Goal: Task Accomplishment & Management: Use online tool/utility

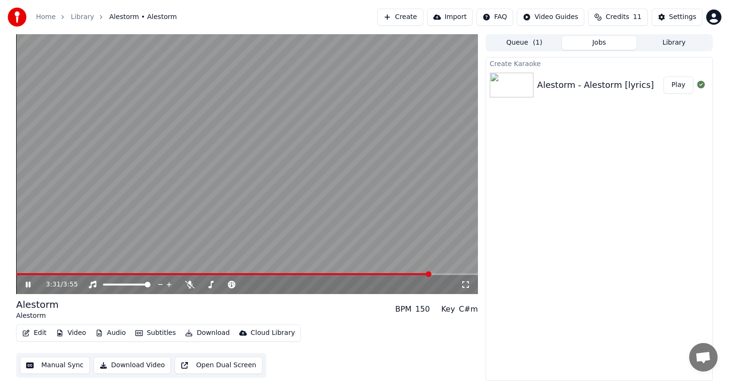
click at [28, 283] on icon at bounding box center [35, 285] width 22 height 8
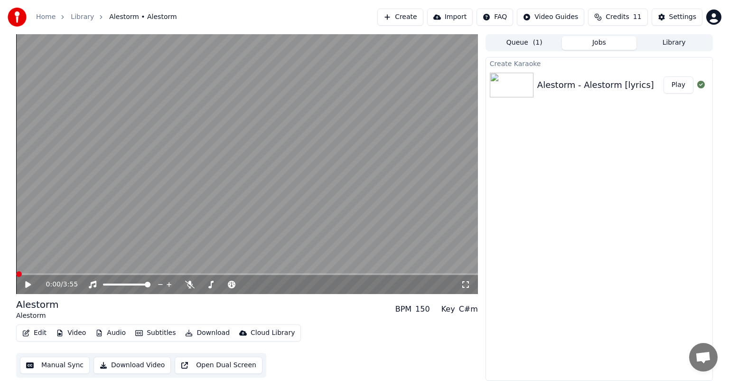
click at [16, 274] on span at bounding box center [16, 274] width 0 height 2
click at [31, 283] on icon at bounding box center [35, 285] width 22 height 8
click at [113, 333] on button "Audio" at bounding box center [111, 332] width 38 height 13
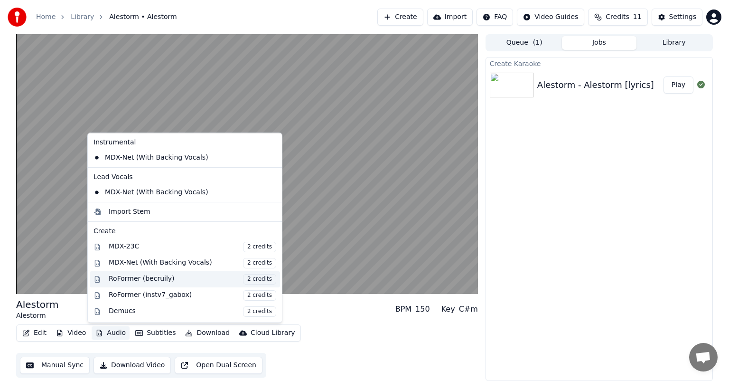
scroll to position [80, 0]
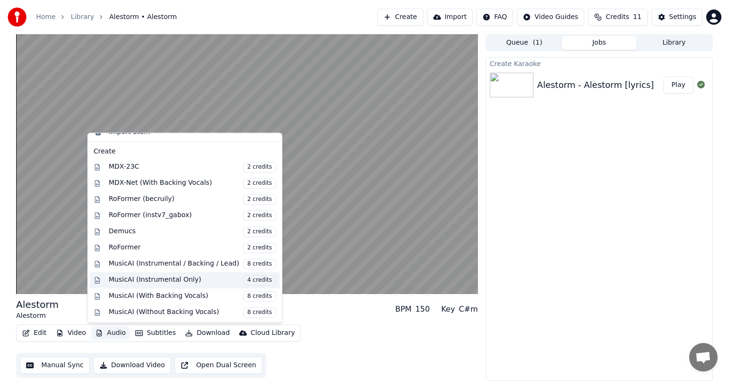
click at [243, 280] on span "4 credits" at bounding box center [259, 280] width 33 height 10
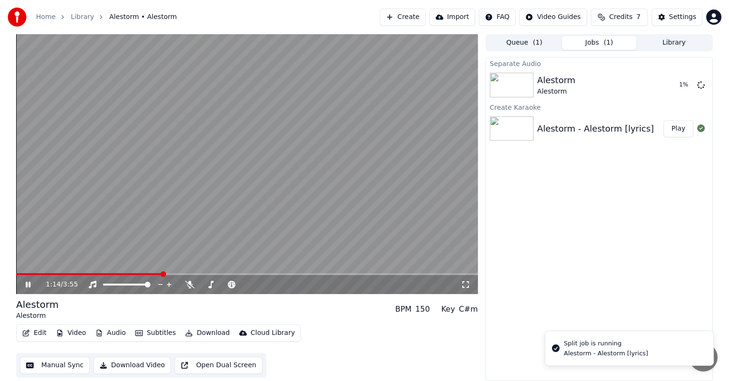
click at [29, 284] on icon at bounding box center [28, 285] width 5 height 6
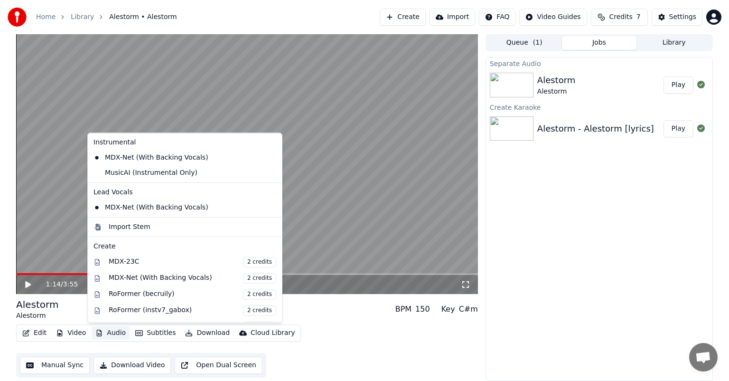
click at [108, 335] on button "Audio" at bounding box center [111, 332] width 38 height 13
click at [165, 171] on div "MusicAI (Instrumental Only)" at bounding box center [178, 172] width 176 height 15
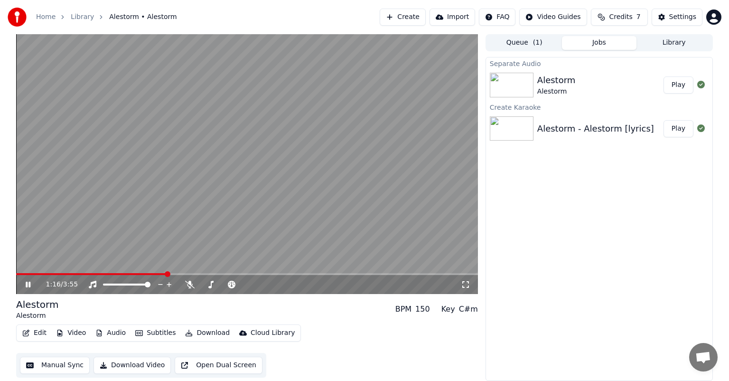
click at [70, 272] on video at bounding box center [247, 164] width 462 height 260
click at [68, 274] on span at bounding box center [42, 274] width 53 height 2
click at [29, 281] on icon at bounding box center [35, 285] width 22 height 8
click at [30, 285] on icon at bounding box center [28, 285] width 5 height 6
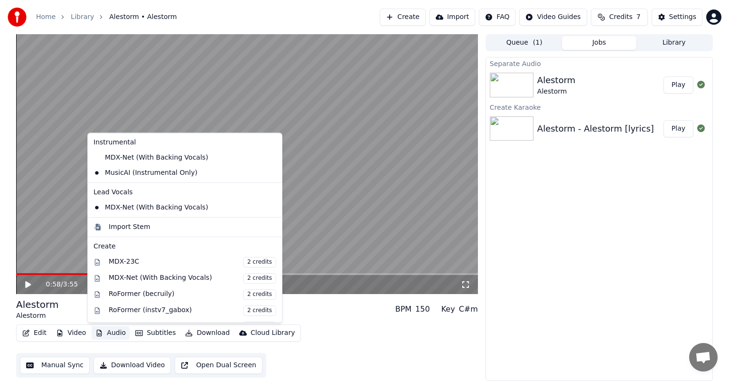
click at [104, 334] on button "Audio" at bounding box center [111, 332] width 38 height 13
click at [176, 160] on div "MDX-Net (With Backing Vocals)" at bounding box center [178, 157] width 176 height 15
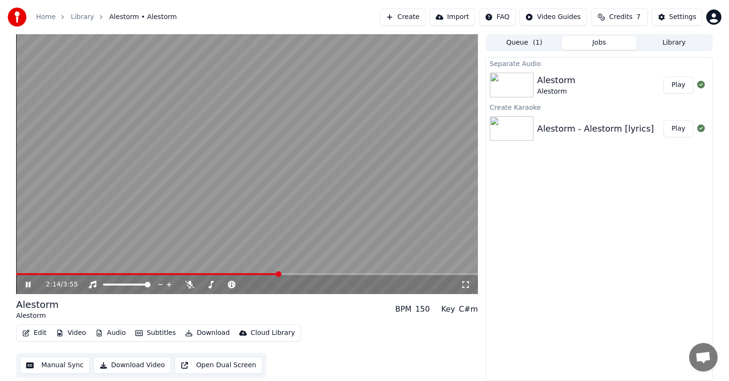
click at [279, 274] on span at bounding box center [247, 274] width 462 height 2
click at [30, 285] on icon at bounding box center [28, 285] width 5 height 6
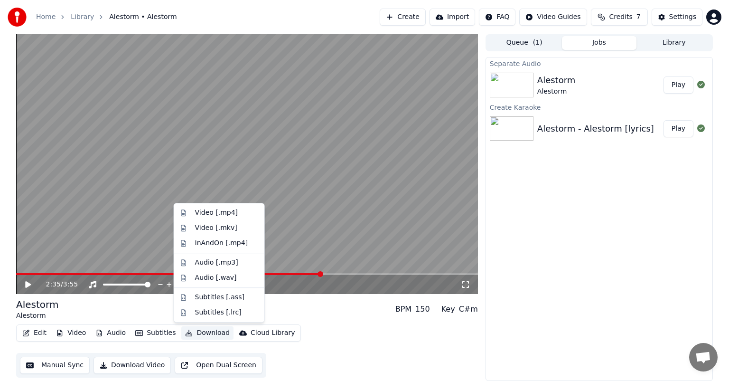
click at [204, 332] on button "Download" at bounding box center [207, 332] width 52 height 13
click at [230, 215] on div "Video [.mp4]" at bounding box center [216, 212] width 43 height 9
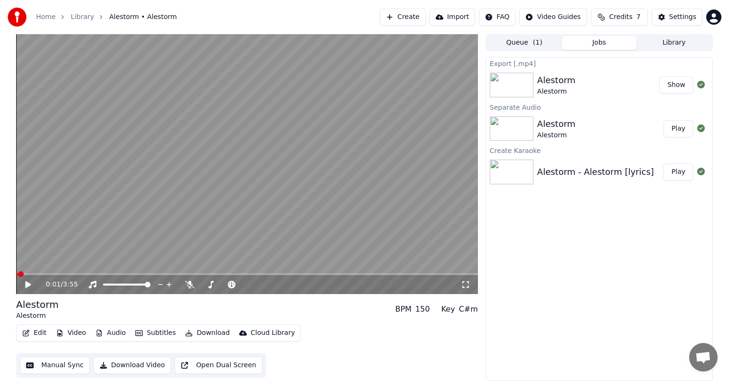
click at [18, 274] on span at bounding box center [17, 274] width 2 height 2
click at [28, 283] on icon at bounding box center [28, 284] width 6 height 7
click at [469, 288] on icon at bounding box center [465, 285] width 9 height 8
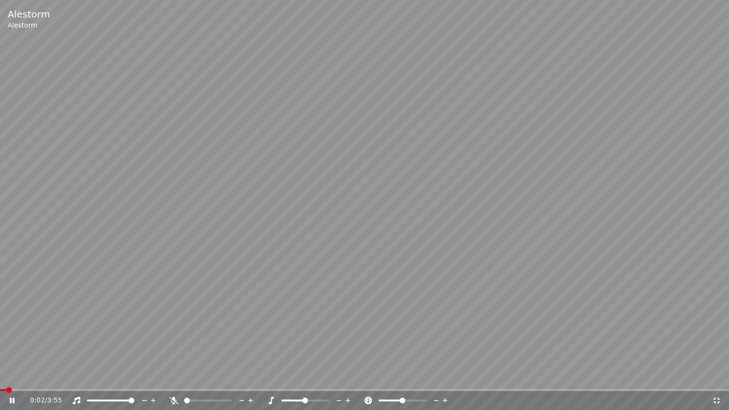
click at [6, 380] on span at bounding box center [3, 390] width 6 height 2
click at [11, 380] on icon at bounding box center [19, 401] width 22 height 8
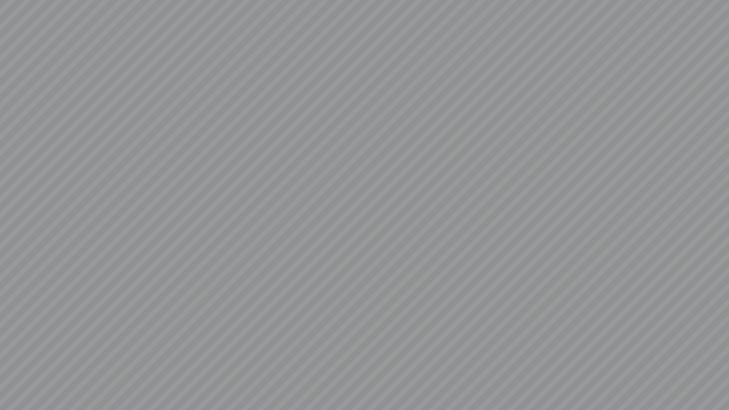
click at [11, 380] on video at bounding box center [364, 205] width 729 height 410
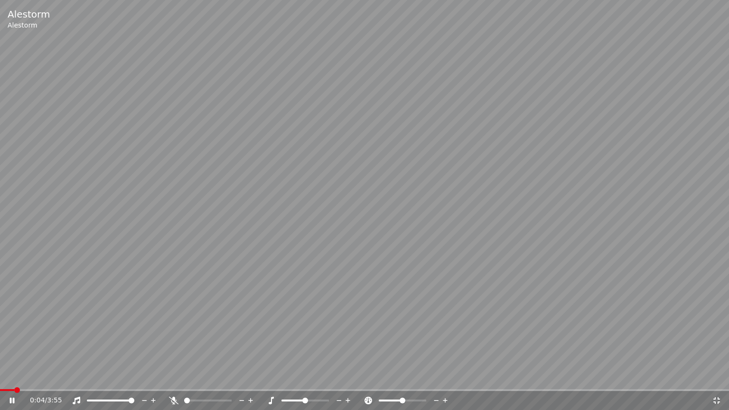
click at [14, 380] on icon at bounding box center [19, 401] width 22 height 8
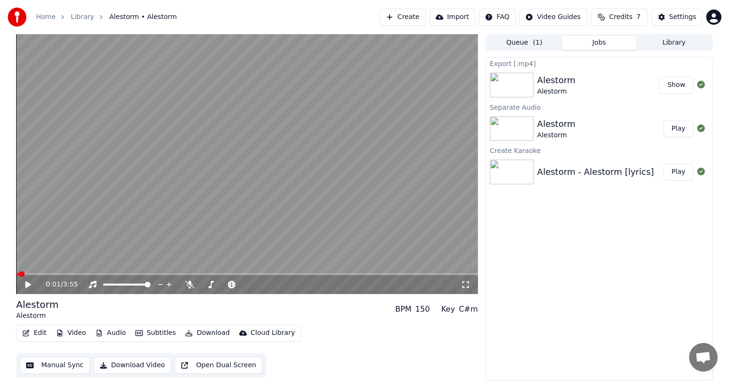
click at [397, 15] on button "Create" at bounding box center [403, 17] width 46 height 17
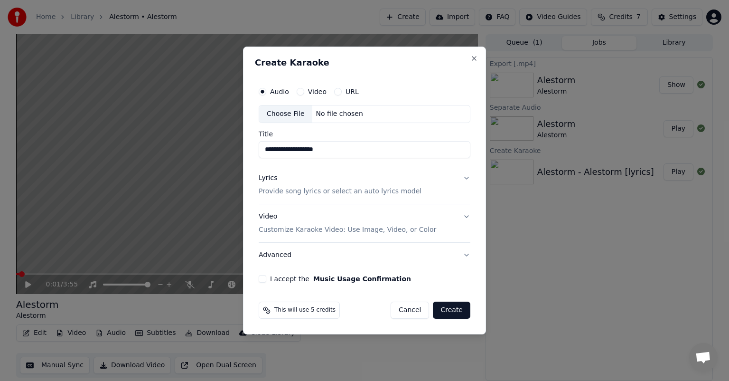
click at [297, 115] on div "Choose File" at bounding box center [285, 113] width 53 height 17
type input "**********"
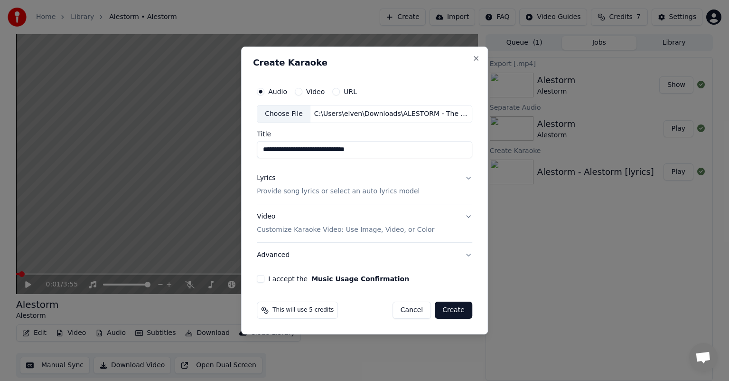
click at [464, 177] on button "Lyrics Provide song lyrics or select an auto lyrics model" at bounding box center [365, 185] width 216 height 38
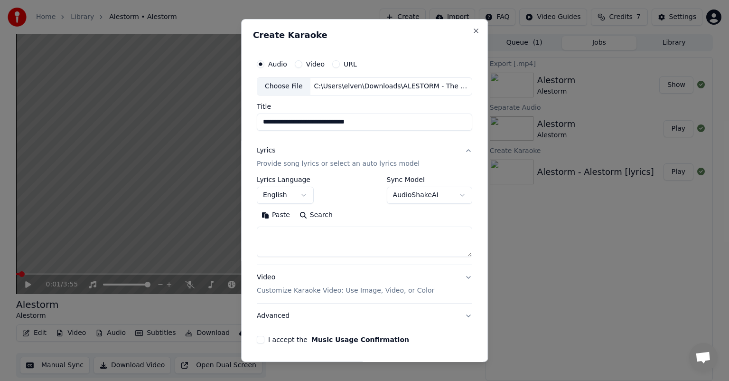
click at [346, 243] on textarea at bounding box center [365, 241] width 216 height 30
paste textarea "**********"
type textarea "**********"
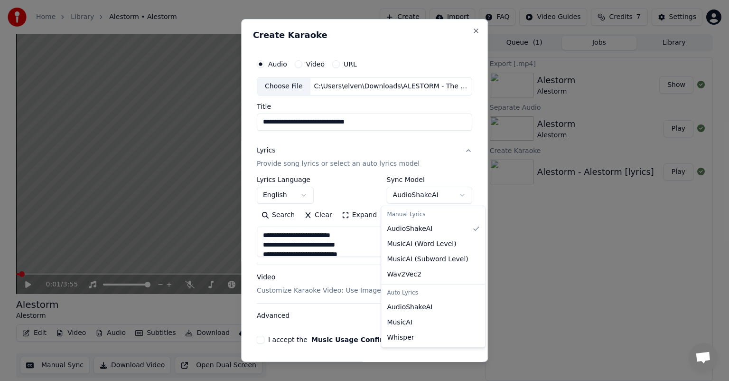
click at [445, 198] on body "**********" at bounding box center [364, 190] width 729 height 381
click at [443, 138] on body "**********" at bounding box center [364, 190] width 729 height 381
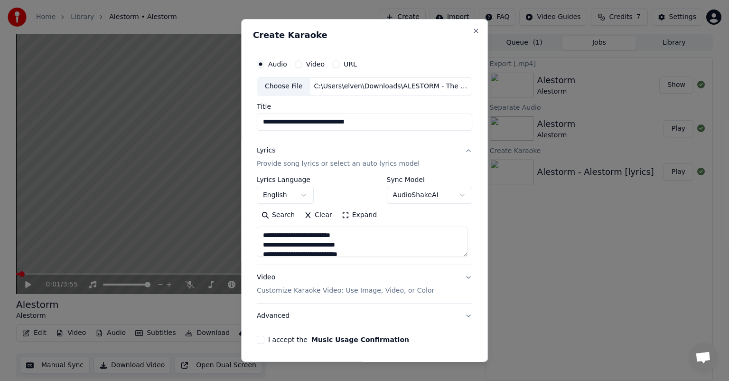
scroll to position [33, 0]
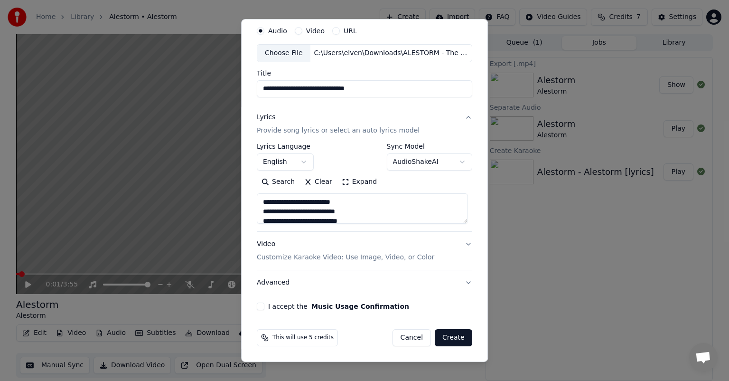
click at [458, 282] on button "Advanced" at bounding box center [365, 282] width 216 height 25
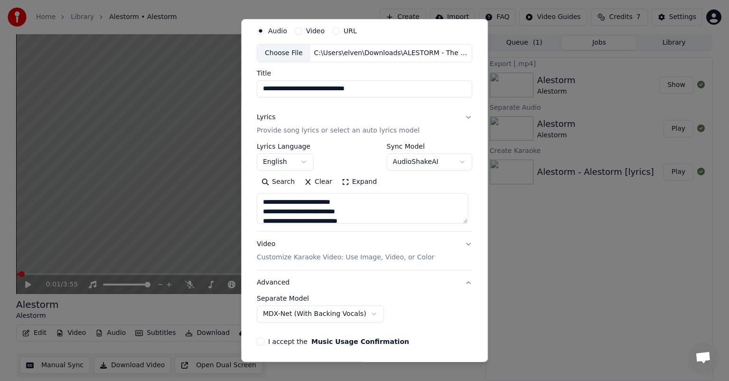
scroll to position [0, 0]
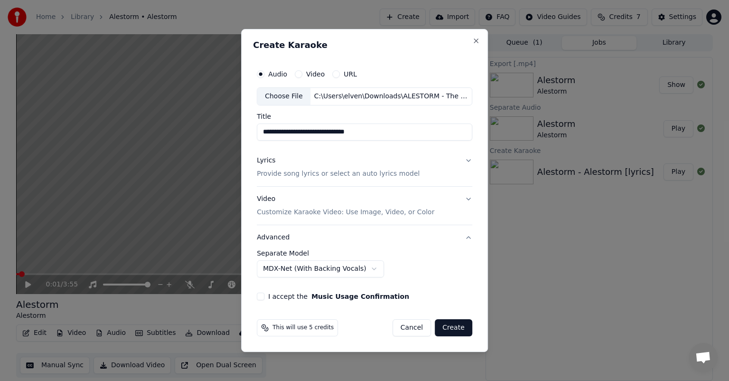
click at [264, 296] on button "I accept the Music Usage Confirmation" at bounding box center [261, 296] width 8 height 8
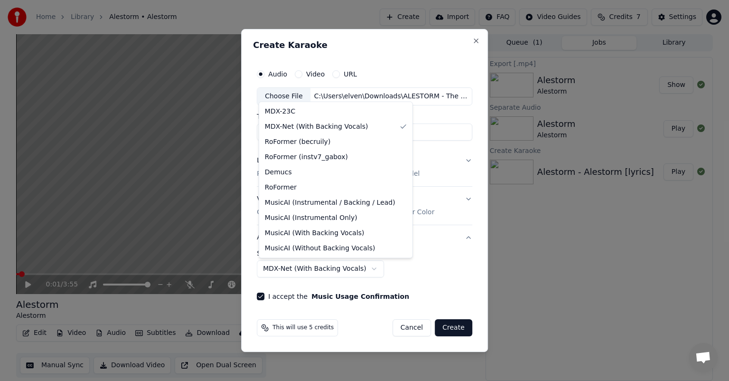
click at [322, 269] on body "**********" at bounding box center [364, 190] width 729 height 381
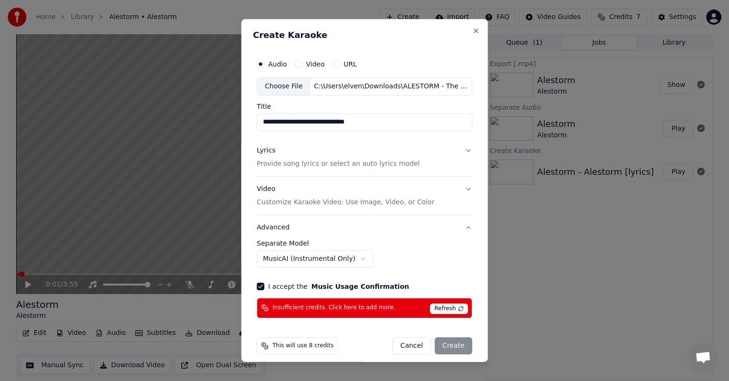
scroll to position [8, 0]
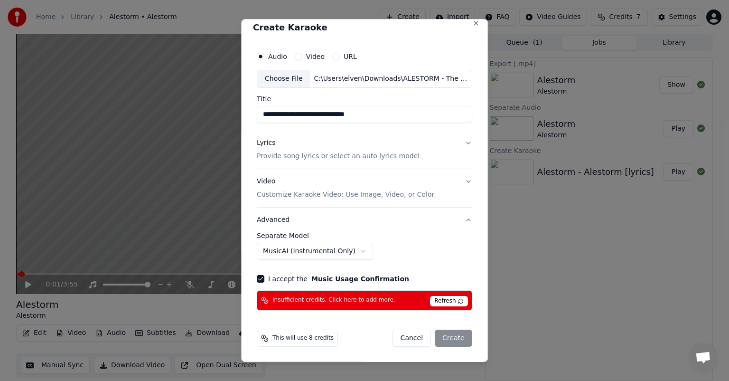
click at [452, 300] on span "Refresh" at bounding box center [449, 301] width 38 height 10
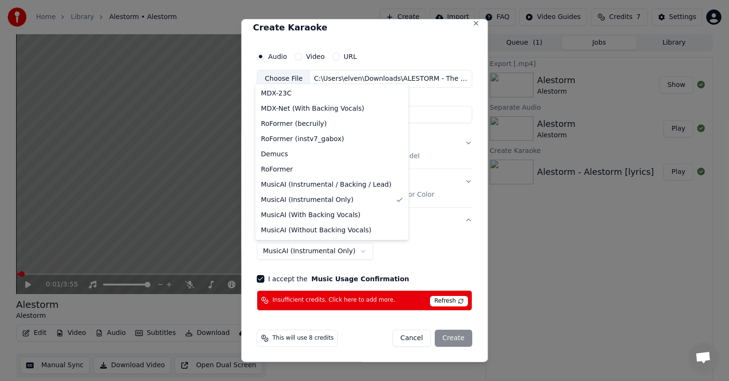
click at [340, 247] on body "**********" at bounding box center [364, 190] width 729 height 381
select select "******"
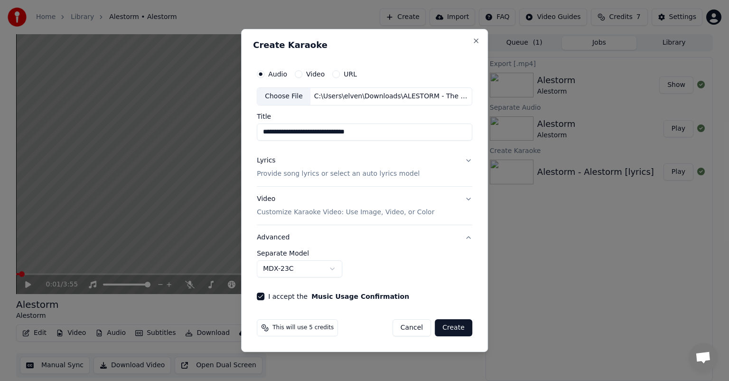
scroll to position [0, 0]
click at [403, 232] on button "Advanced" at bounding box center [365, 237] width 216 height 25
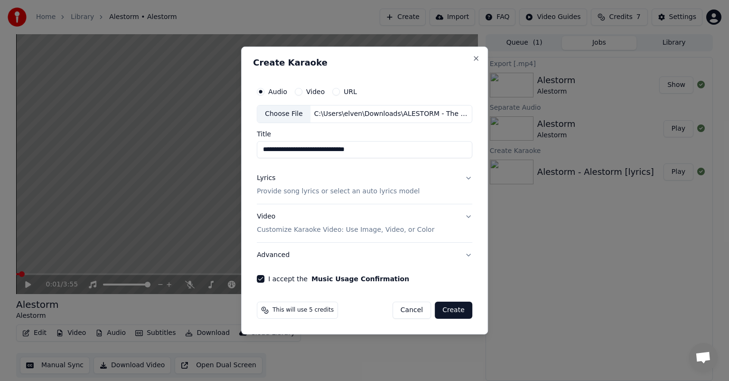
click at [407, 243] on button "Advanced" at bounding box center [365, 255] width 216 height 25
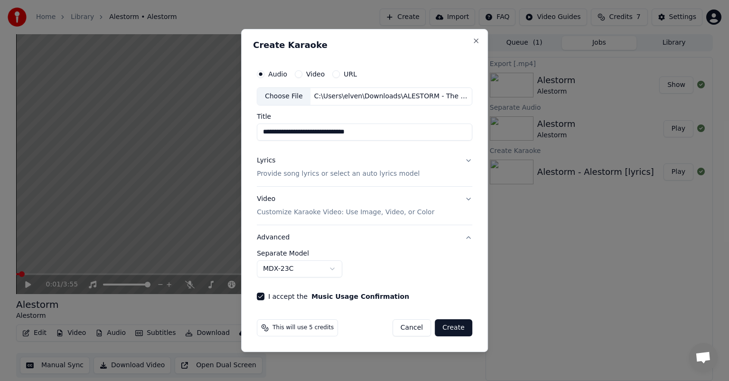
click at [432, 194] on button "Video Customize Karaoke Video: Use Image, Video, or Color" at bounding box center [365, 206] width 216 height 38
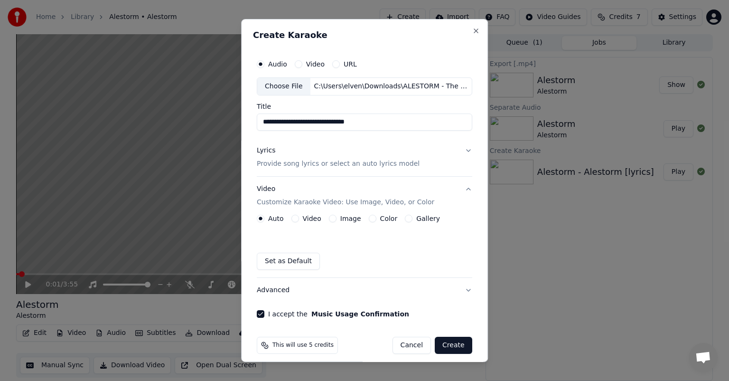
click at [346, 218] on label "Image" at bounding box center [350, 218] width 21 height 7
click at [337, 218] on button "Image" at bounding box center [333, 219] width 8 height 8
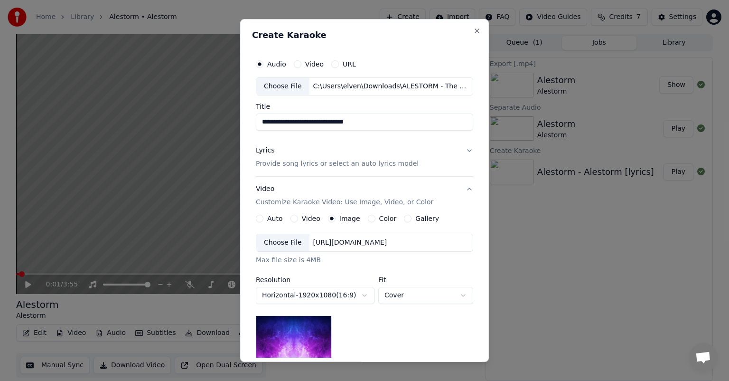
click at [286, 242] on div "Choose File" at bounding box center [282, 242] width 53 height 17
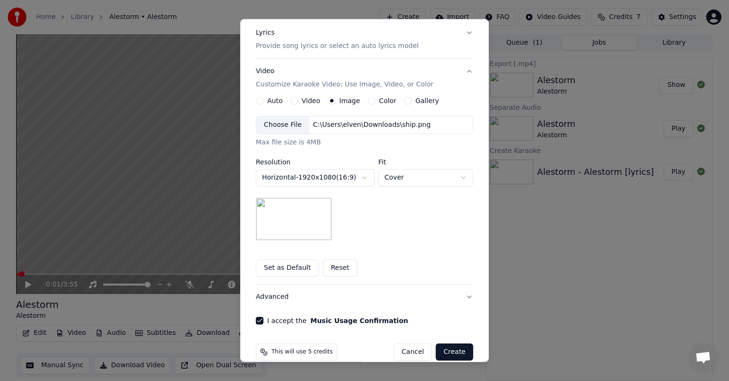
scroll to position [119, 0]
click at [456, 349] on button "Create" at bounding box center [455, 350] width 38 height 17
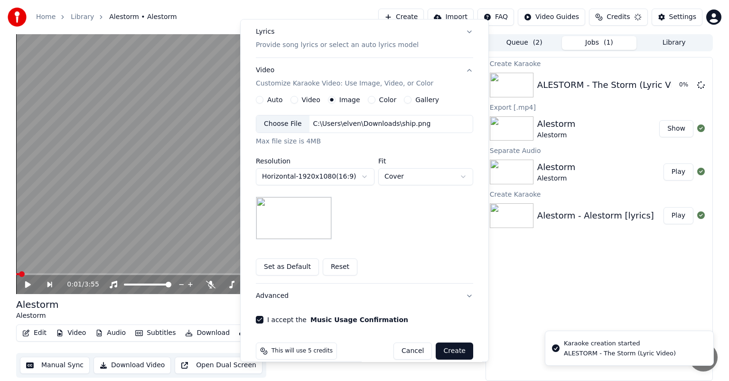
scroll to position [8, 0]
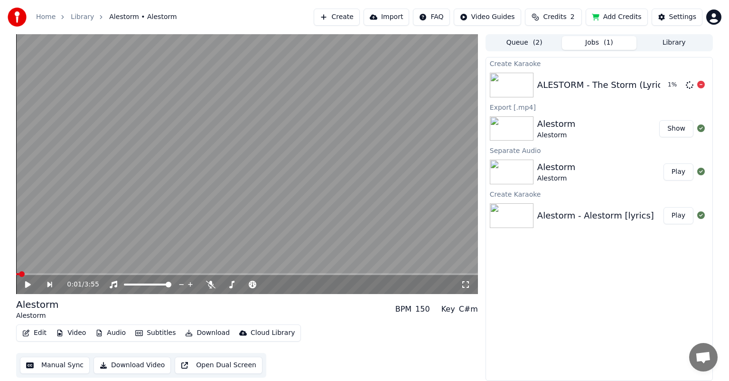
click at [597, 87] on div "ALESTORM - The Storm (Lyric Video)" at bounding box center [615, 84] width 155 height 13
click at [599, 88] on div "ALESTORM - The Storm (Lyric Video)" at bounding box center [615, 84] width 155 height 13
click at [685, 84] on button "Play" at bounding box center [679, 84] width 30 height 17
click at [57, 274] on span at bounding box center [247, 274] width 462 height 2
click at [57, 274] on span at bounding box center [60, 274] width 6 height 6
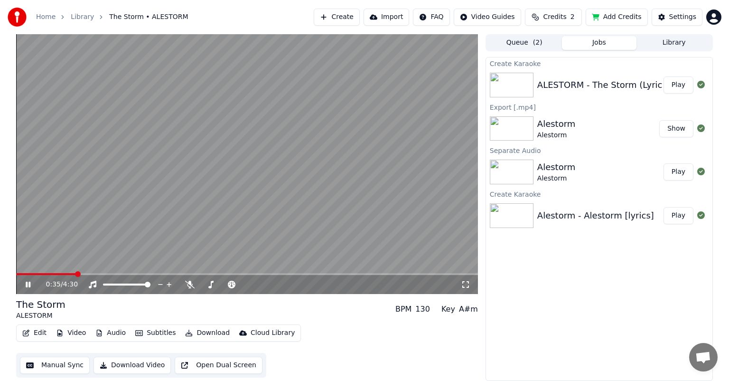
click at [76, 274] on span at bounding box center [247, 274] width 462 height 2
click at [28, 286] on icon at bounding box center [35, 285] width 22 height 8
click at [23, 274] on span at bounding box center [84, 274] width 137 height 2
click at [28, 286] on icon at bounding box center [28, 284] width 6 height 7
click at [27, 283] on icon at bounding box center [28, 285] width 5 height 6
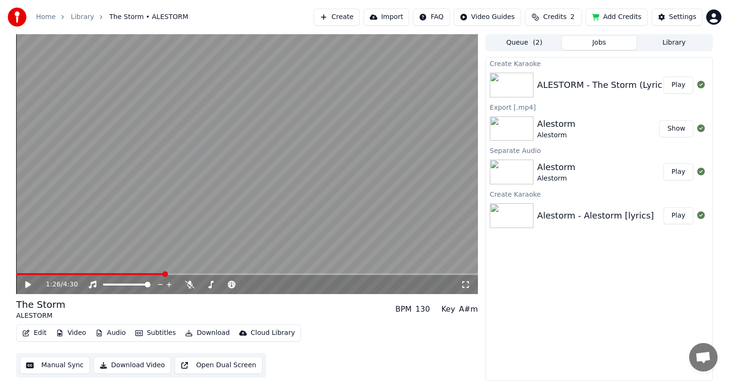
click at [133, 272] on video at bounding box center [247, 164] width 462 height 260
click at [132, 274] on span at bounding box center [74, 274] width 116 height 2
click at [27, 282] on icon at bounding box center [28, 285] width 5 height 6
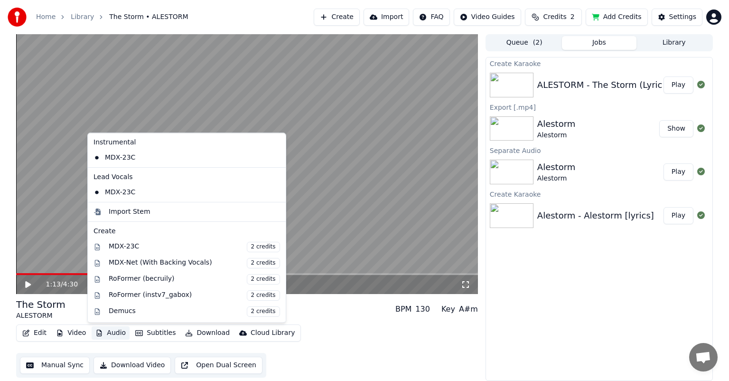
click at [108, 335] on button "Audio" at bounding box center [111, 332] width 38 height 13
click at [168, 207] on div "Import Stem" at bounding box center [194, 211] width 171 height 9
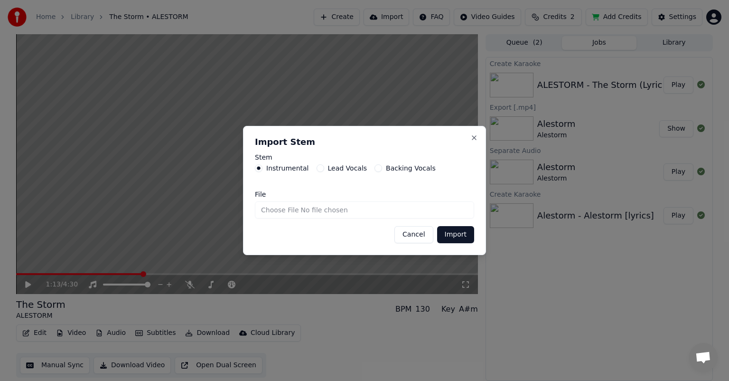
click at [304, 211] on input "File" at bounding box center [364, 209] width 219 height 17
type input "**********"
click at [447, 235] on button "Import" at bounding box center [455, 234] width 37 height 17
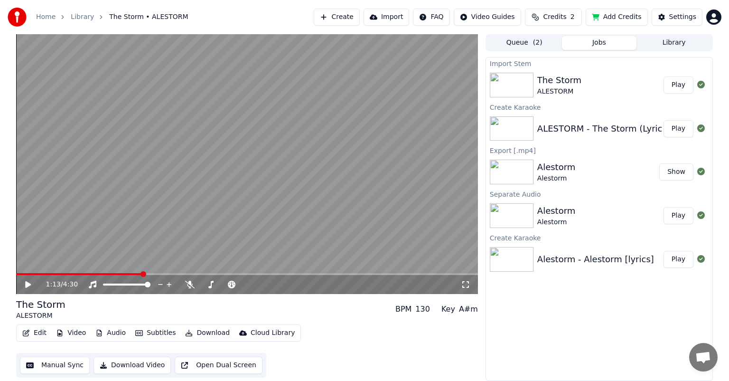
click at [685, 90] on button "Play" at bounding box center [679, 84] width 30 height 17
click at [59, 275] on span at bounding box center [247, 274] width 462 height 2
click at [85, 274] on span at bounding box center [247, 274] width 462 height 2
click at [142, 274] on span at bounding box center [247, 274] width 462 height 2
click at [124, 274] on span at bounding box center [81, 274] width 131 height 2
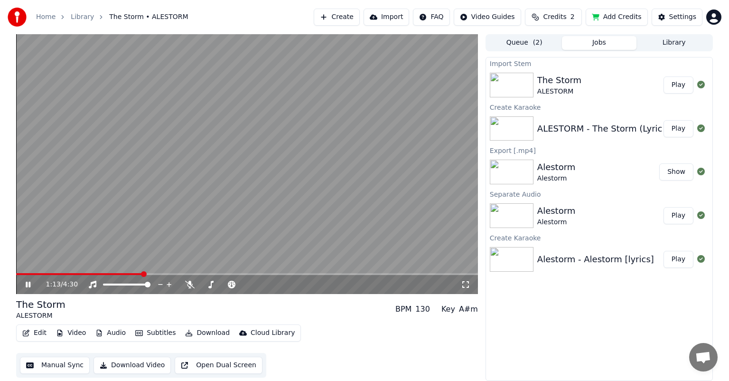
click at [29, 283] on icon at bounding box center [28, 285] width 5 height 6
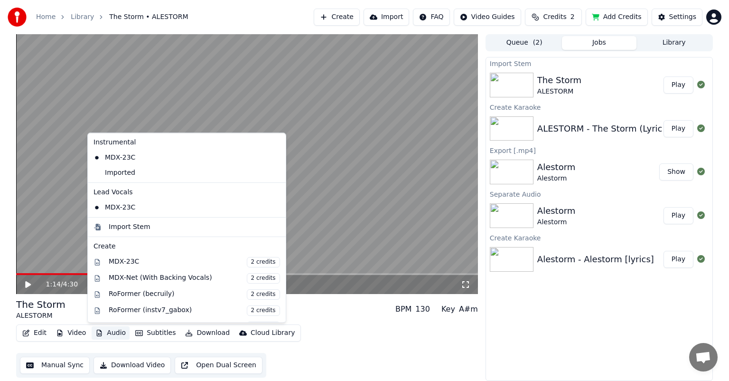
click at [116, 333] on button "Audio" at bounding box center [111, 332] width 38 height 13
click at [130, 226] on div "Import Stem" at bounding box center [130, 226] width 42 height 9
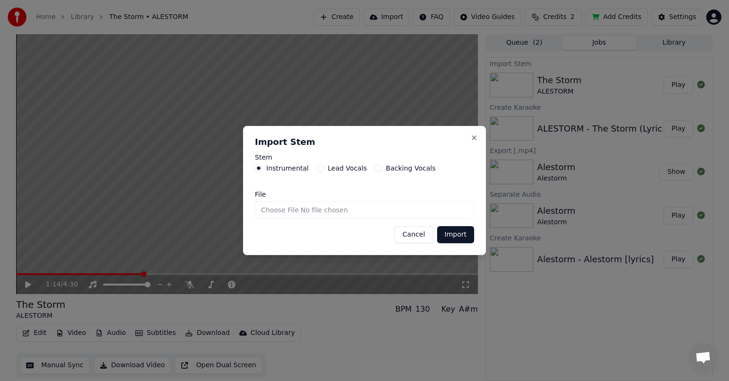
click at [383, 212] on input "File" at bounding box center [364, 209] width 219 height 17
type input "**********"
click at [441, 235] on button "Import" at bounding box center [455, 234] width 37 height 17
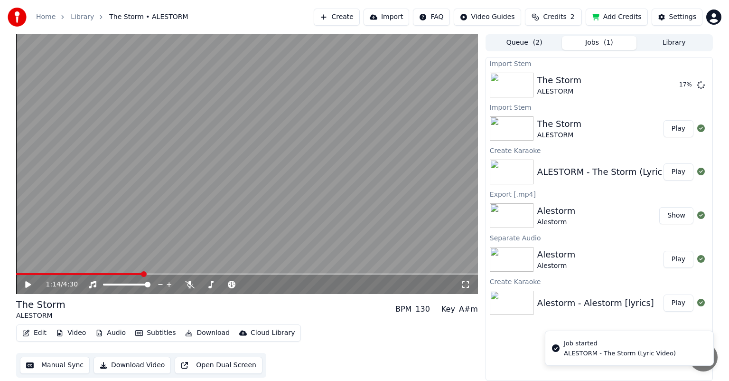
click at [672, 131] on button "Play" at bounding box center [679, 128] width 30 height 17
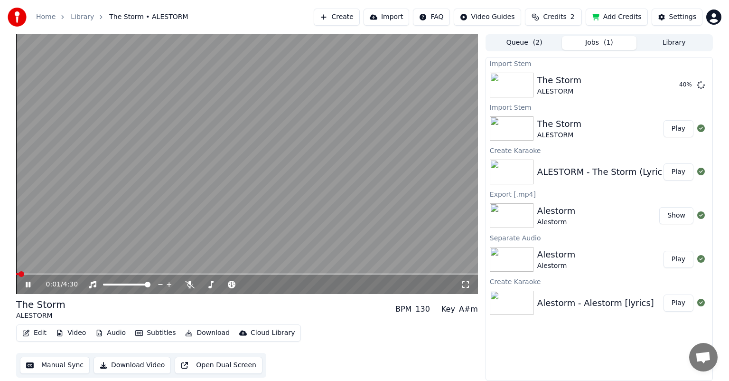
click at [112, 270] on video at bounding box center [247, 164] width 462 height 260
click at [123, 275] on span at bounding box center [247, 274] width 462 height 2
click at [144, 274] on span at bounding box center [247, 274] width 462 height 2
click at [27, 283] on icon at bounding box center [28, 284] width 6 height 7
click at [27, 283] on icon at bounding box center [28, 285] width 5 height 6
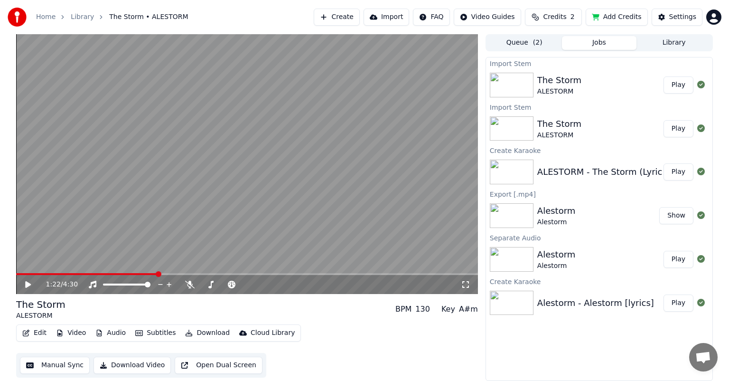
click at [671, 84] on button "Play" at bounding box center [679, 84] width 30 height 17
click at [113, 274] on span at bounding box center [247, 274] width 462 height 2
click at [29, 285] on icon at bounding box center [28, 285] width 5 height 6
click at [604, 21] on button "Add Credits" at bounding box center [617, 17] width 62 height 17
click at [600, 19] on button "Add Credits" at bounding box center [617, 17] width 62 height 17
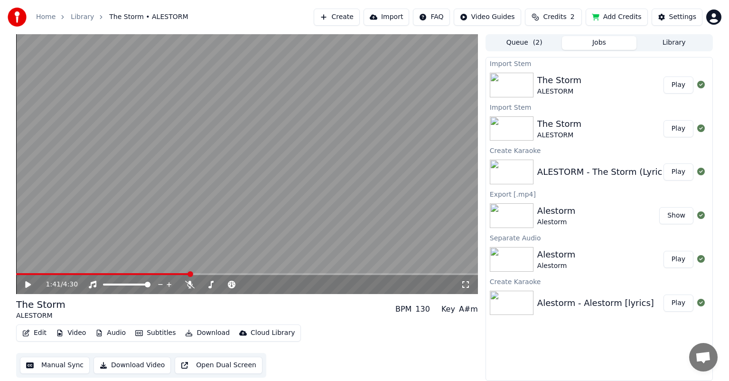
click at [622, 12] on button "Add Credits" at bounding box center [617, 17] width 62 height 17
click at [604, 22] on button "Add Credits" at bounding box center [617, 17] width 62 height 17
click at [603, 15] on button "Add Credits" at bounding box center [617, 17] width 62 height 17
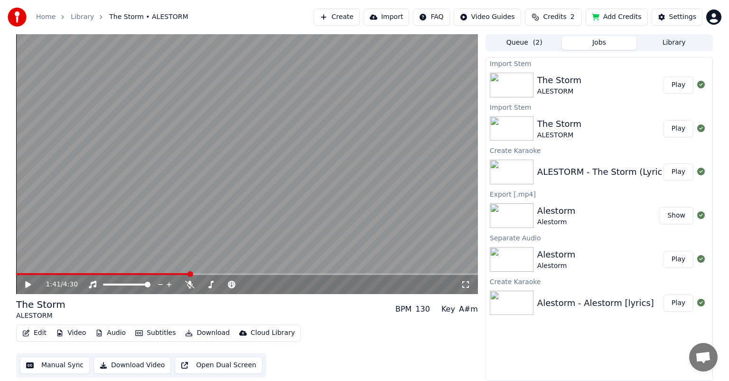
click at [557, 17] on span "Credits" at bounding box center [554, 16] width 23 height 9
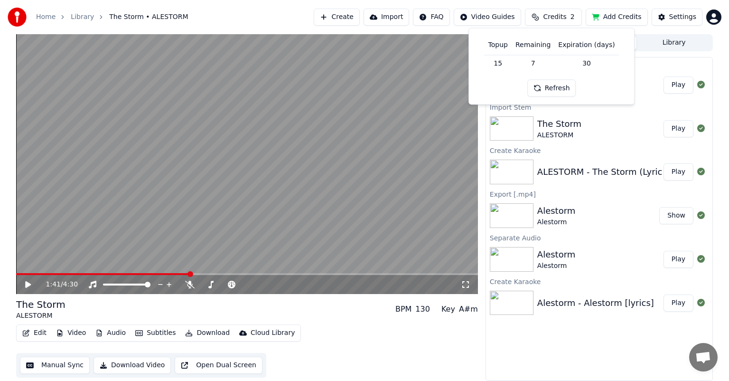
click at [592, 21] on button "Add Credits" at bounding box center [617, 17] width 62 height 17
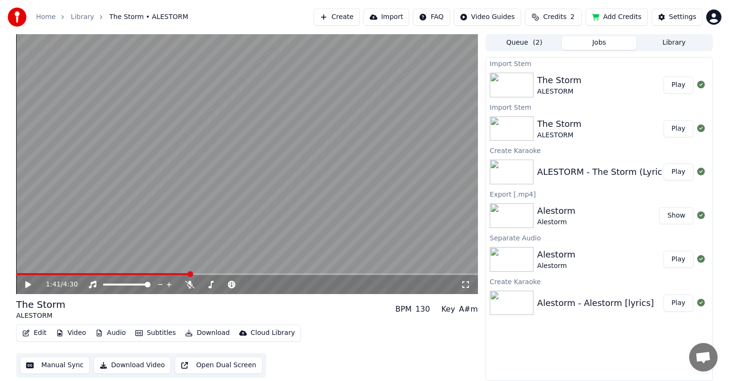
click at [614, 21] on button "Add Credits" at bounding box center [617, 17] width 62 height 17
click at [667, 19] on button "Settings" at bounding box center [677, 17] width 51 height 17
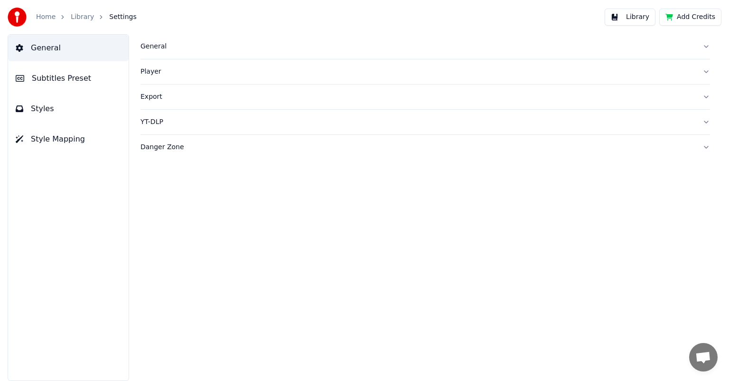
click at [47, 17] on link "Home" at bounding box center [45, 16] width 19 height 9
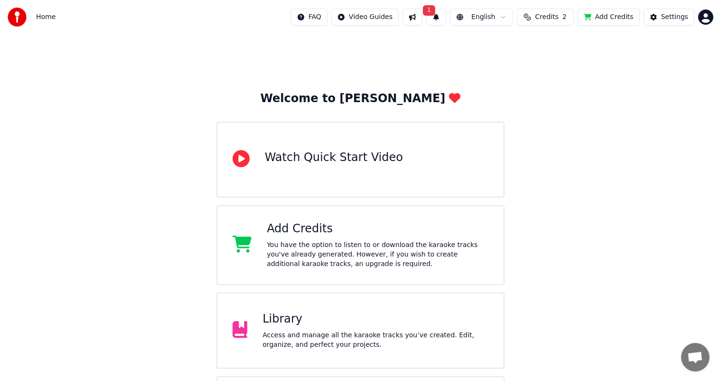
click at [319, 246] on div "You have the option to listen to or download the karaoke tracks you've already …" at bounding box center [378, 254] width 222 height 28
click at [247, 244] on icon at bounding box center [242, 244] width 19 height 17
click at [304, 225] on div "Add Credits" at bounding box center [378, 228] width 222 height 15
click at [610, 13] on button "Add Credits" at bounding box center [609, 17] width 62 height 17
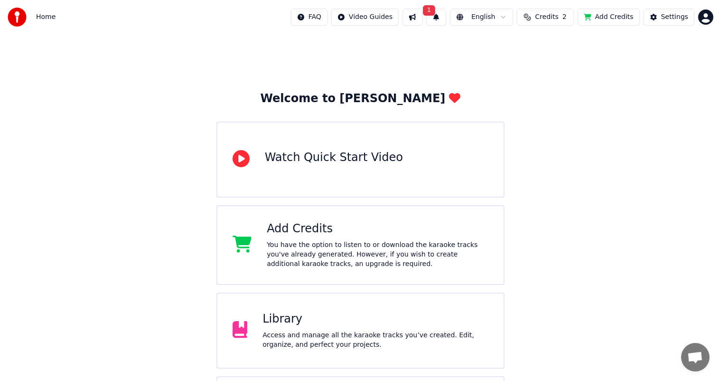
click at [610, 13] on button "Add Credits" at bounding box center [609, 17] width 62 height 17
click at [333, 325] on div "Library" at bounding box center [376, 318] width 226 height 15
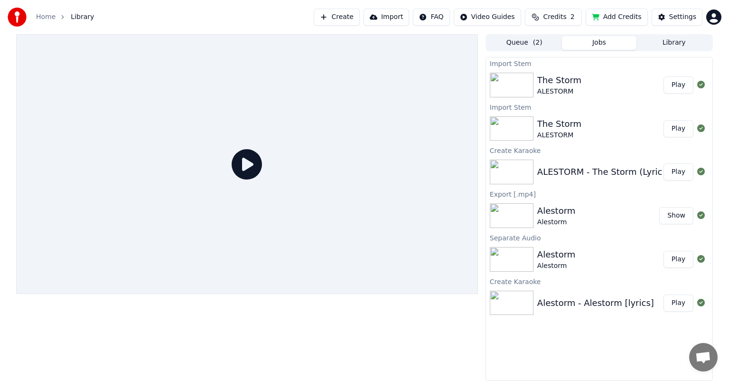
click at [669, 89] on button "Play" at bounding box center [679, 84] width 30 height 17
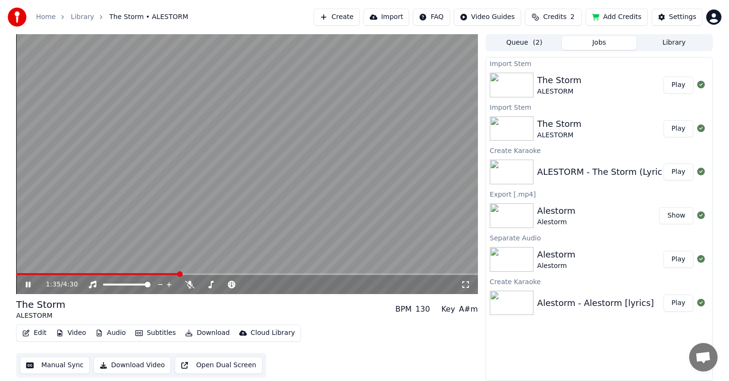
click at [27, 283] on icon at bounding box center [28, 285] width 5 height 6
